Goal: Find specific page/section: Find specific page/section

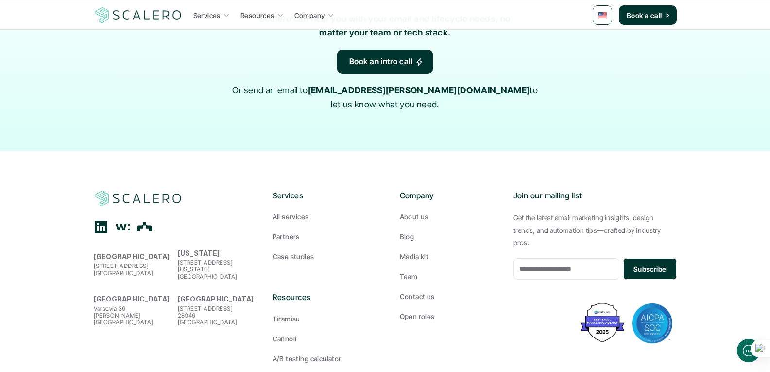
scroll to position [1648, 0]
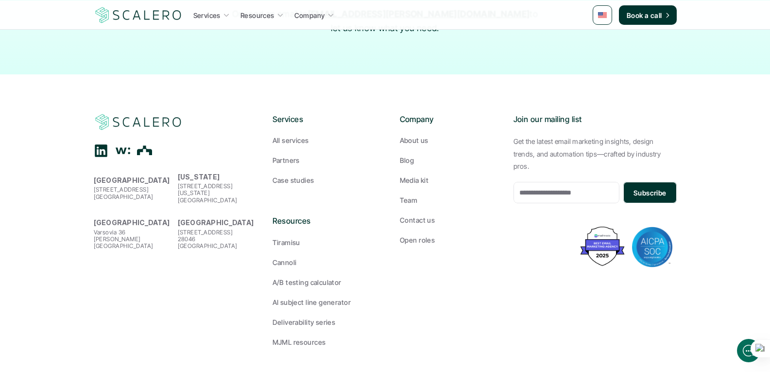
click at [102, 144] on use "Linkedin" at bounding box center [101, 150] width 13 height 13
click at [405, 195] on p "Team" at bounding box center [409, 200] width 18 height 10
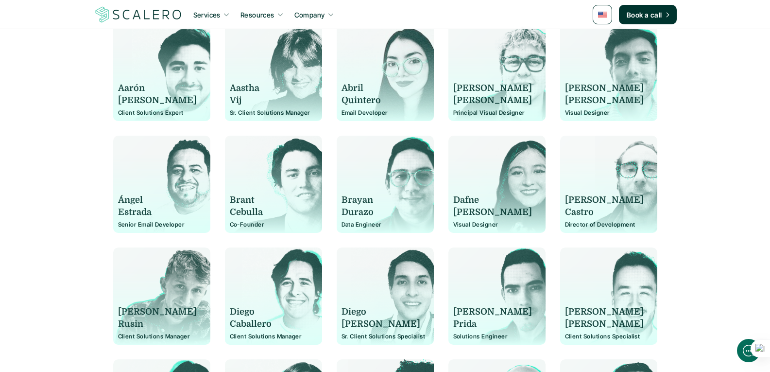
scroll to position [292, 0]
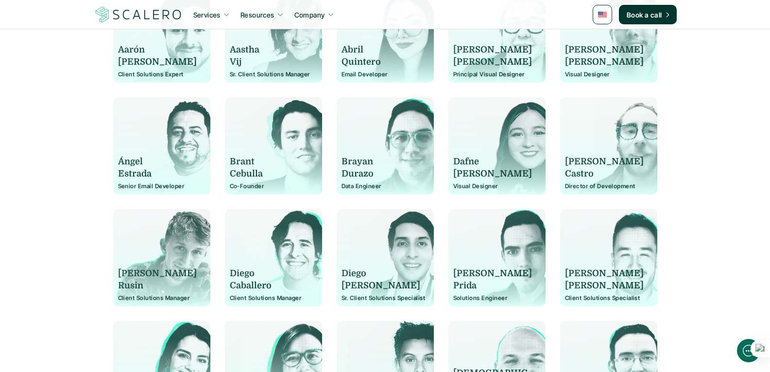
drag, startPoint x: 231, startPoint y: 156, endPoint x: 262, endPoint y: 180, distance: 39.1
click at [262, 180] on div "[PERSON_NAME] Co-Founder" at bounding box center [273, 151] width 87 height 78
copy div "[PERSON_NAME]"
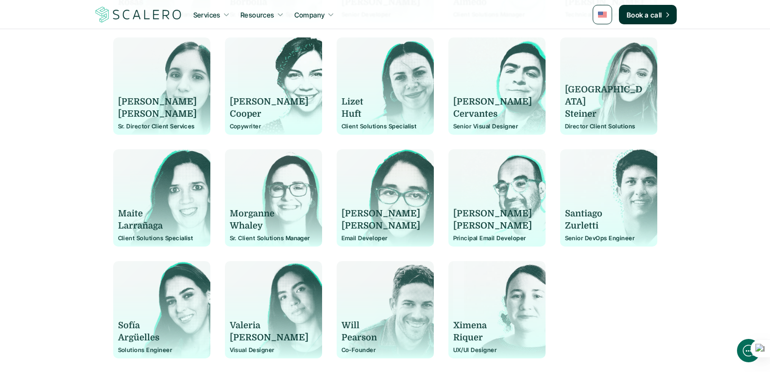
scroll to position [729, 0]
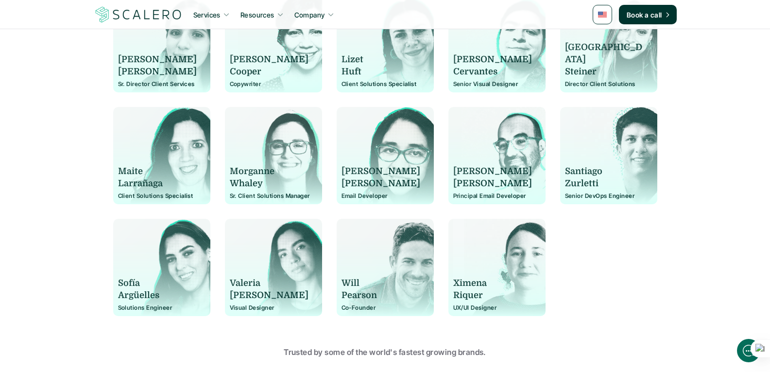
drag, startPoint x: 373, startPoint y: 296, endPoint x: 343, endPoint y: 281, distance: 33.2
click at [343, 281] on div "[PERSON_NAME]" at bounding box center [385, 289] width 87 height 24
copy div "[PERSON_NAME]"
